Goal: Find specific page/section: Find specific page/section

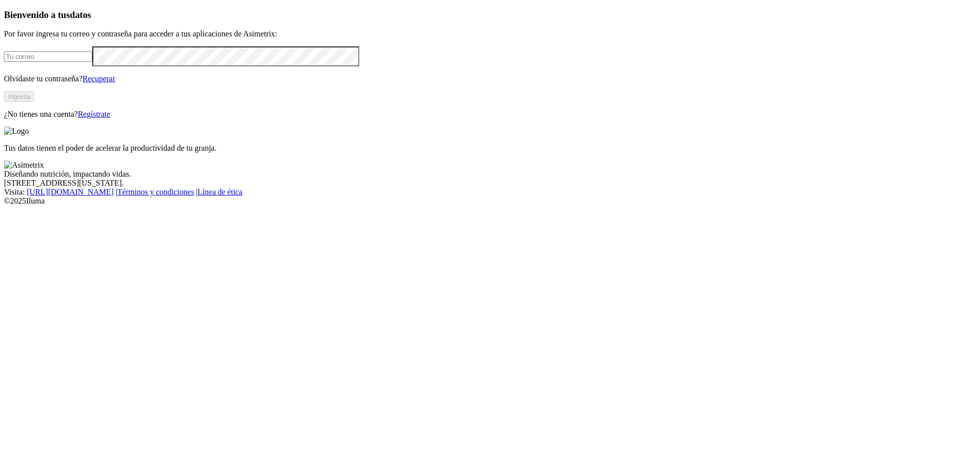
type input "[EMAIL_ADDRESS][DOMAIN_NAME]"
click at [34, 102] on button "Ingresa" at bounding box center [19, 96] width 30 height 10
